Goal: Task Accomplishment & Management: Use online tool/utility

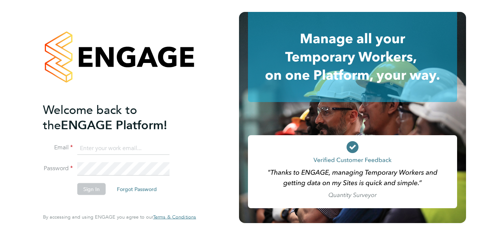
type input "richard.ward@wates.co.uk"
click at [86, 190] on button "Sign In" at bounding box center [91, 189] width 28 height 12
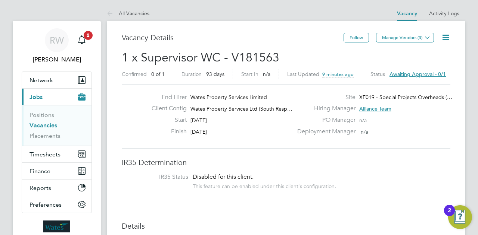
click at [420, 74] on span "Awaiting approval - 0/1" at bounding box center [417, 74] width 56 height 7
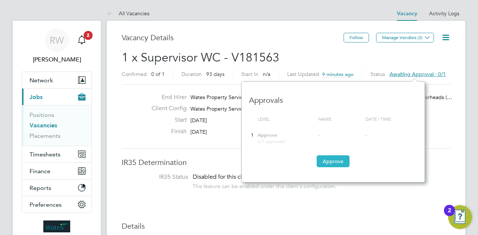
click at [328, 159] on button "Approve" at bounding box center [332, 162] width 33 height 12
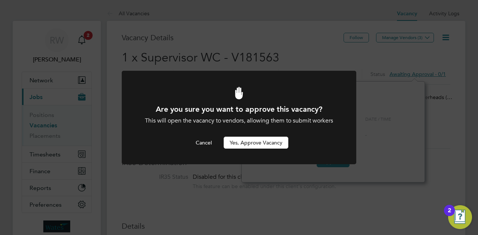
click at [259, 146] on button "Yes, Approve Vacancy" at bounding box center [256, 143] width 65 height 12
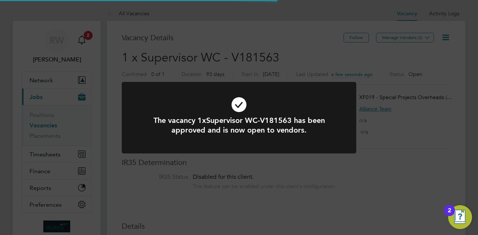
scroll to position [13, 116]
